Goal: Task Accomplishment & Management: Use online tool/utility

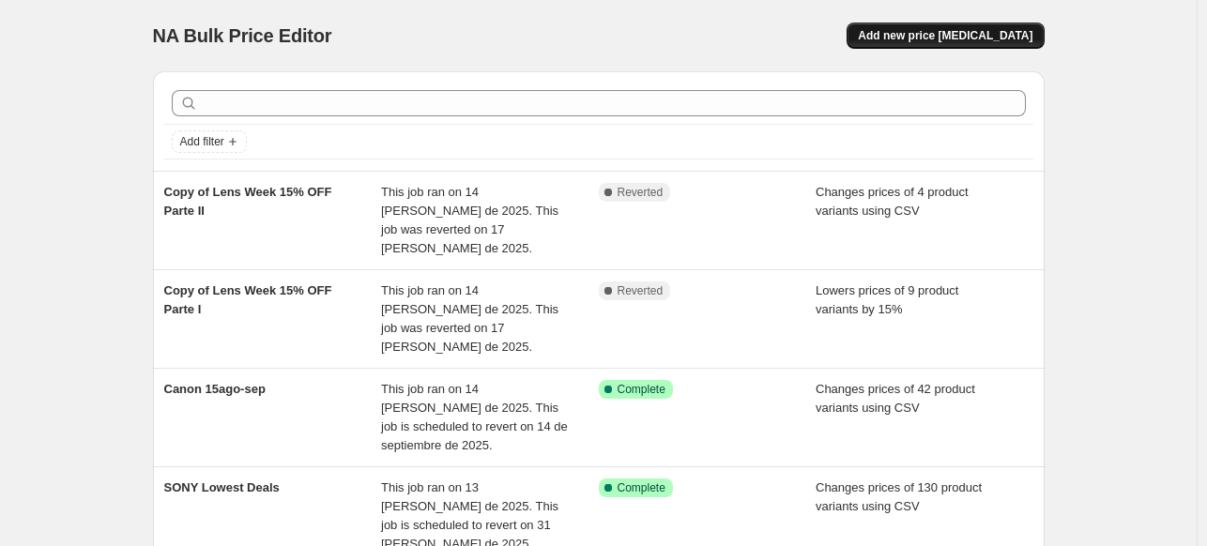
click at [956, 39] on span "Add new price [MEDICAL_DATA]" at bounding box center [945, 35] width 175 height 15
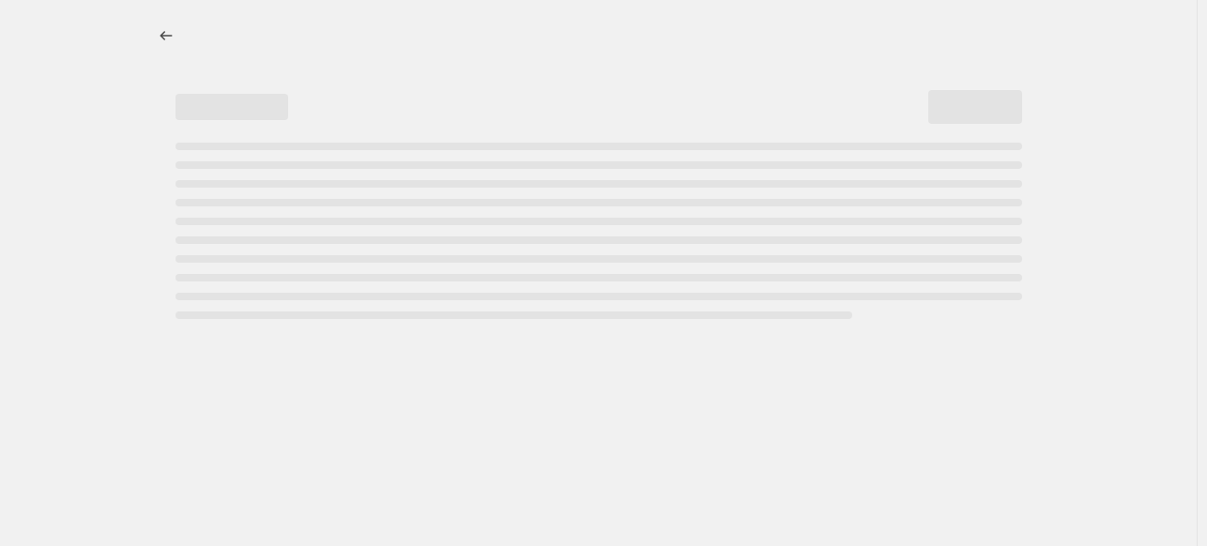
select select "percentage"
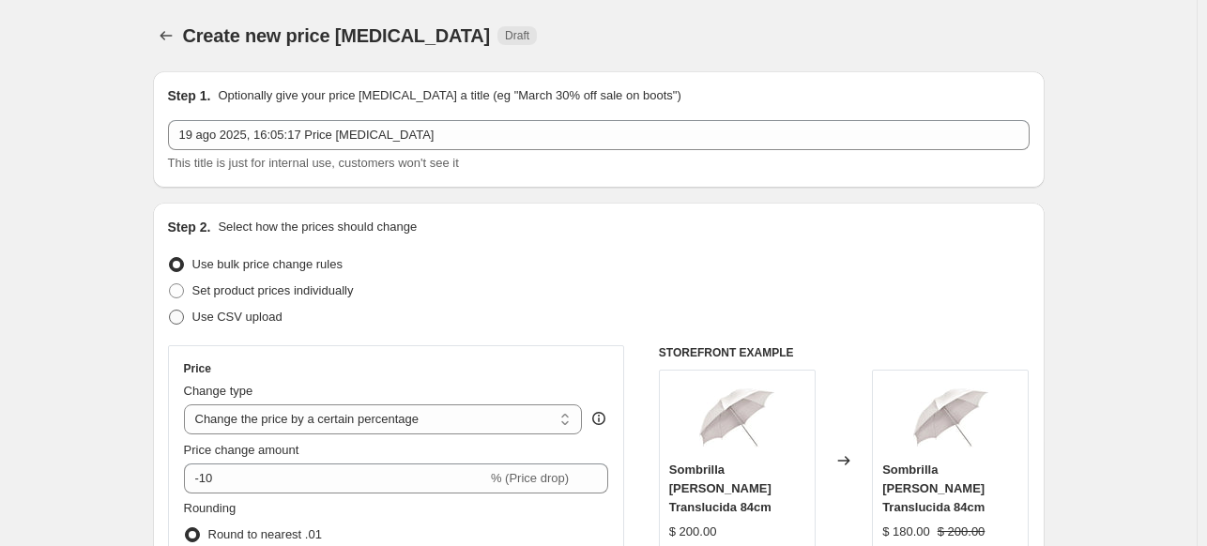
click at [278, 324] on span "Use CSV upload" at bounding box center [237, 317] width 90 height 14
click at [170, 311] on input "Use CSV upload" at bounding box center [169, 310] width 1 height 1
radio input "true"
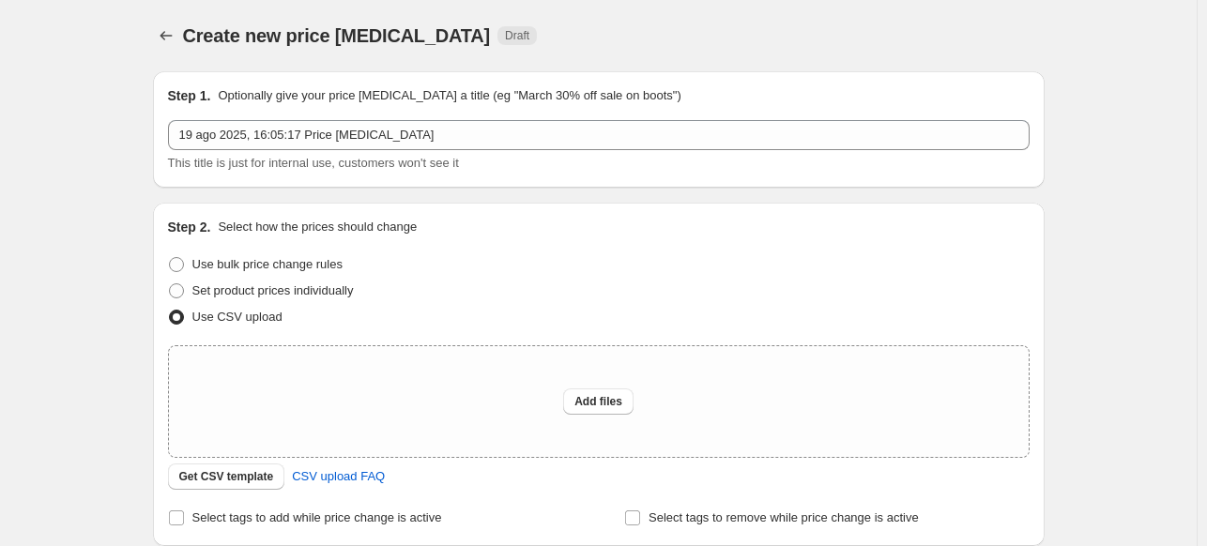
click at [252, 461] on div "Upload files Add files Get CSV template CSV upload FAQ" at bounding box center [599, 417] width 862 height 145
click at [252, 463] on div "Upload files Add files Get CSV template CSV upload FAQ" at bounding box center [599, 417] width 862 height 145
click at [253, 468] on button "Get CSV template" at bounding box center [226, 477] width 117 height 26
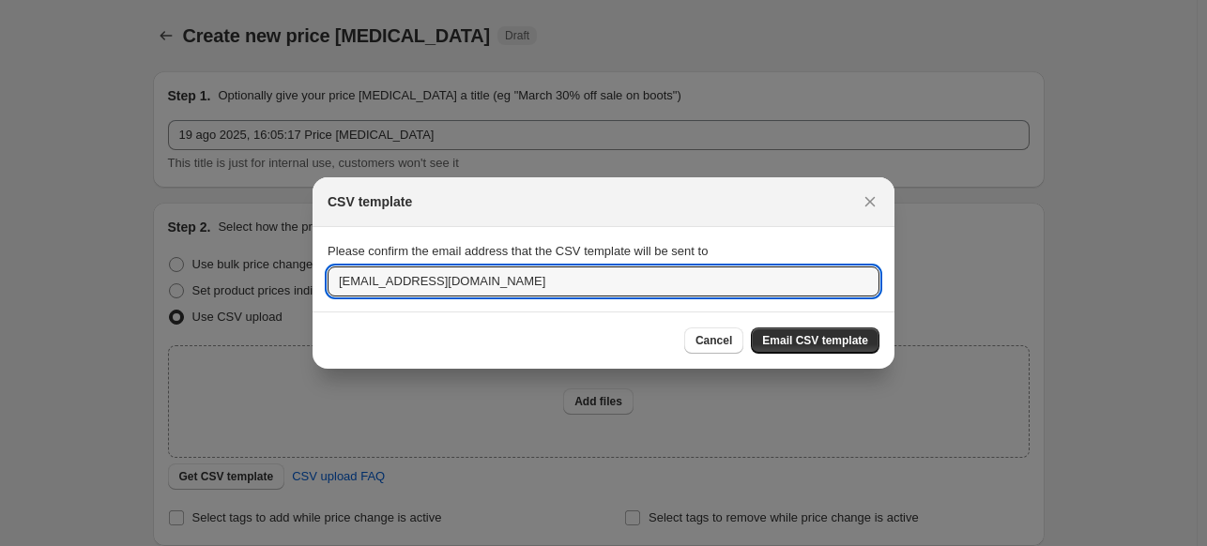
drag, startPoint x: 368, startPoint y: 285, endPoint x: 244, endPoint y: 281, distance: 124.0
type input "[EMAIL_ADDRESS][DOMAIN_NAME]"
click at [801, 338] on span "Email CSV template" at bounding box center [815, 340] width 106 height 15
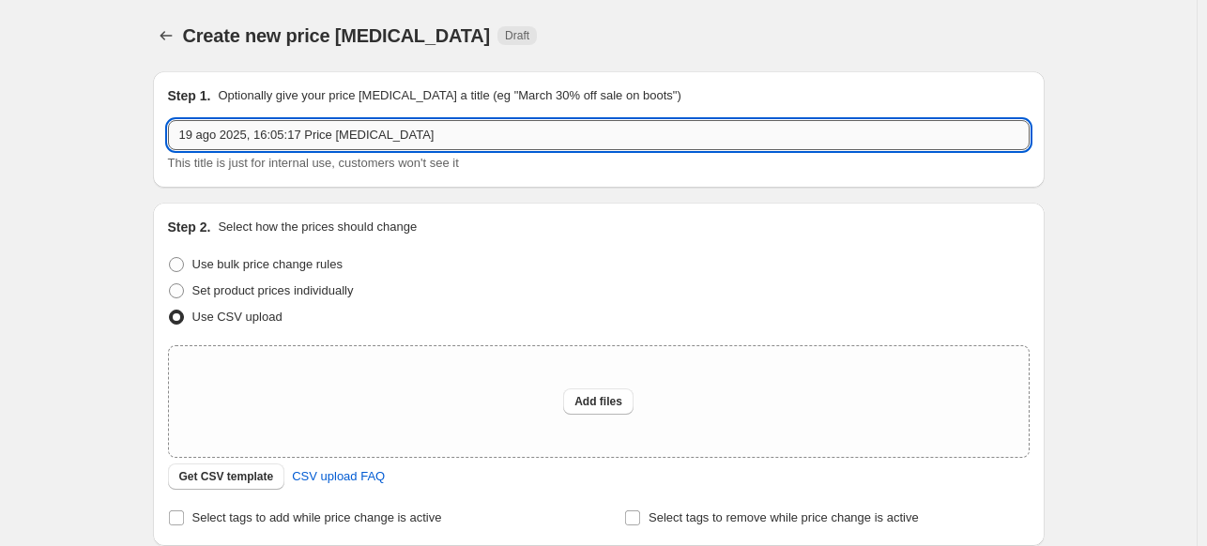
click at [405, 146] on input "19 ago 2025, 16:05:17 Price [MEDICAL_DATA]" at bounding box center [599, 135] width 862 height 30
